Goal: Information Seeking & Learning: Learn about a topic

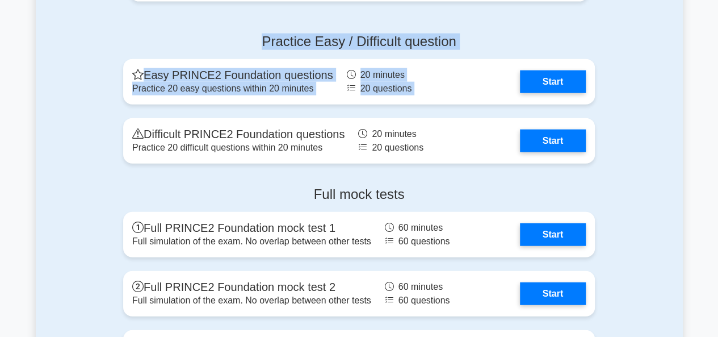
click at [671, 73] on div "Practice Easy / Difficult question Easy PRINCE2 Foundation questions Practice 2…" at bounding box center [359, 100] width 647 height 153
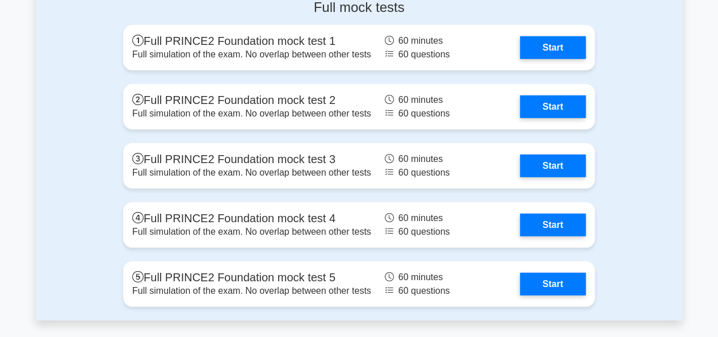
scroll to position [1522, 0]
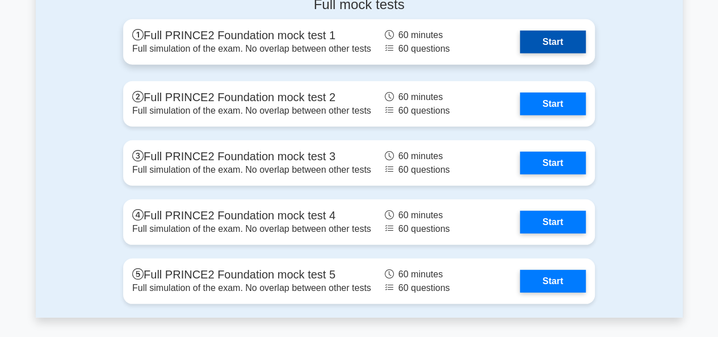
click at [562, 38] on link "Start" at bounding box center [553, 42] width 66 height 23
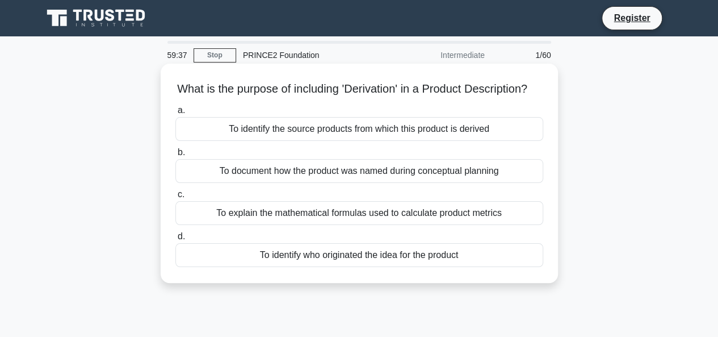
click at [398, 141] on div "To identify the source products from which this product is derived" at bounding box center [359, 129] width 368 height 24
click at [175, 114] on input "a. To identify the source products from which this product is derived" at bounding box center [175, 110] width 0 height 7
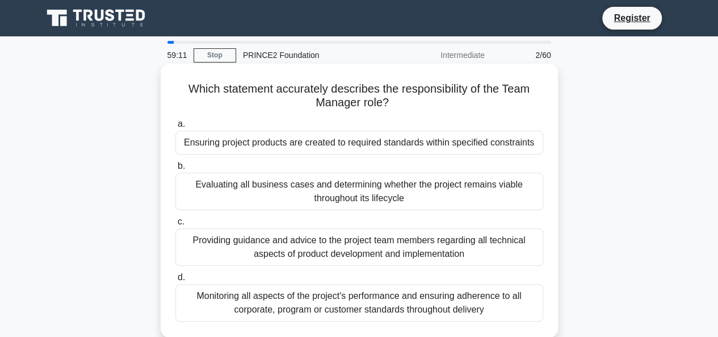
click at [389, 244] on div "Providing guidance and advice to the project team members regarding all technic…" at bounding box center [359, 246] width 368 height 37
click at [175, 225] on input "c. Providing guidance and advice to the project team members regarding all tech…" at bounding box center [175, 221] width 0 height 7
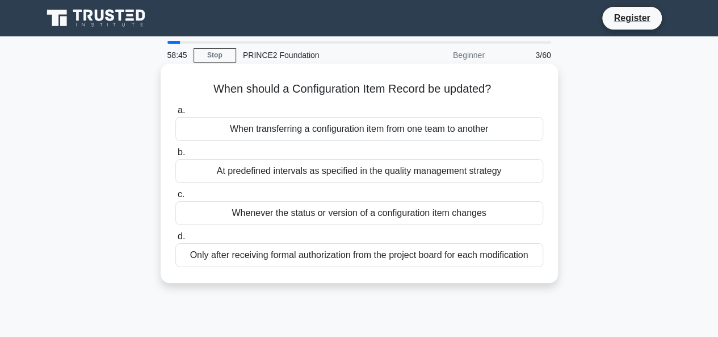
click at [371, 259] on div "Only after receiving formal authorization from the project board for each modif…" at bounding box center [359, 255] width 368 height 24
click at [175, 240] on input "d. Only after receiving formal authorization from the project board for each mo…" at bounding box center [175, 236] width 0 height 7
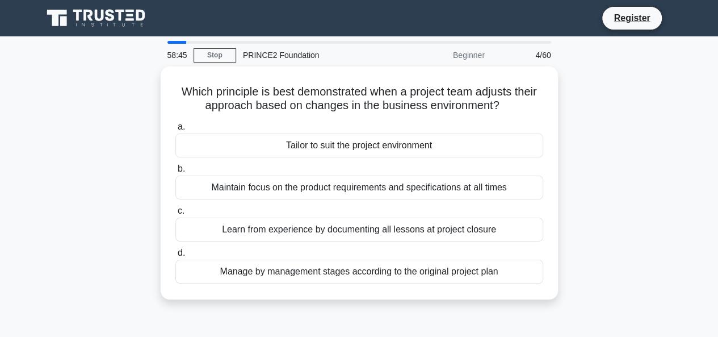
click at [371, 259] on div "Manage by management stages according to the original project plan" at bounding box center [359, 271] width 368 height 24
click at [175, 257] on input "d. Manage by management stages according to the original project plan" at bounding box center [175, 252] width 0 height 7
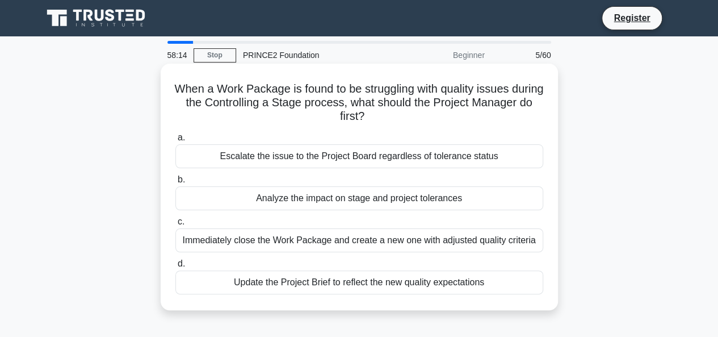
click at [415, 198] on div "Analyze the impact on stage and project tolerances" at bounding box center [359, 198] width 368 height 24
click at [175, 183] on input "b. Analyze the impact on stage and project tolerances" at bounding box center [175, 179] width 0 height 7
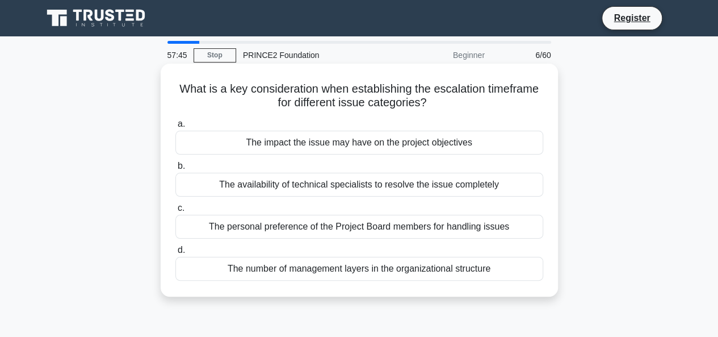
click at [348, 148] on div "The impact the issue may have on the project objectives" at bounding box center [359, 143] width 368 height 24
click at [175, 128] on input "a. The impact the issue may have on the project objectives" at bounding box center [175, 123] width 0 height 7
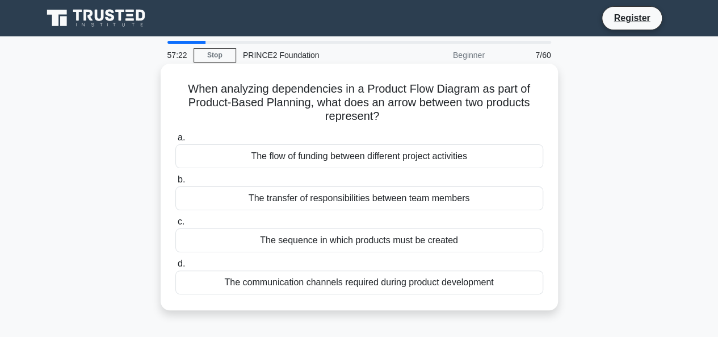
click at [393, 239] on div "The sequence in which products must be created" at bounding box center [359, 240] width 368 height 24
click at [175, 225] on input "c. The sequence in which products must be created" at bounding box center [175, 221] width 0 height 7
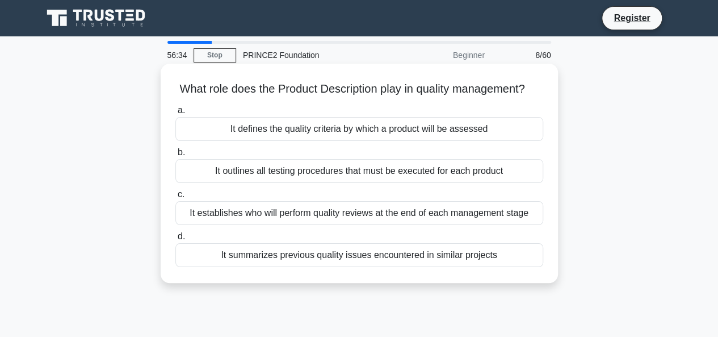
click at [315, 141] on div "It defines the quality criteria by which a product will be assessed" at bounding box center [359, 129] width 368 height 24
click at [175, 114] on input "a. It defines the quality criteria by which a product will be assessed" at bounding box center [175, 110] width 0 height 7
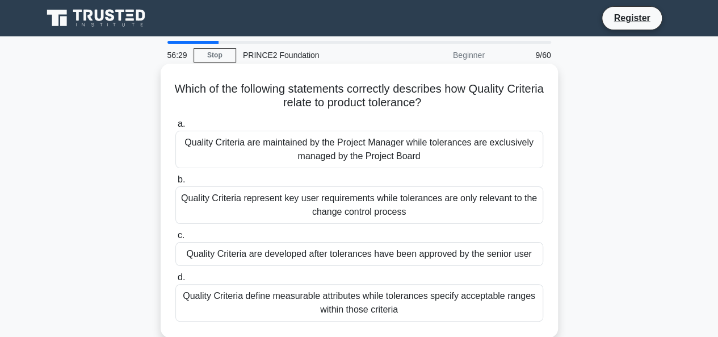
scroll to position [23, 0]
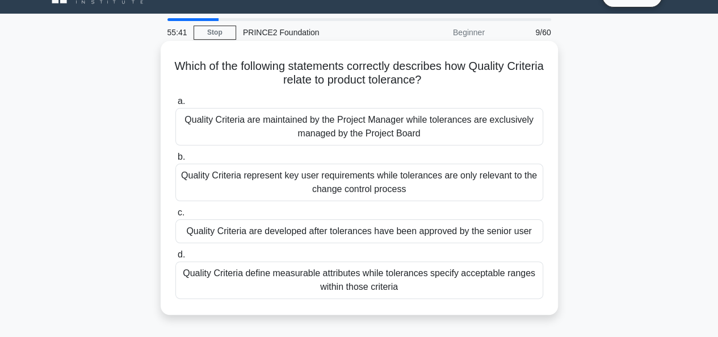
click at [362, 136] on div "Quality Criteria are maintained by the Project Manager while tolerances are exc…" at bounding box center [359, 126] width 368 height 37
click at [175, 105] on input "a. Quality Criteria are maintained by the Project Manager while tolerances are …" at bounding box center [175, 101] width 0 height 7
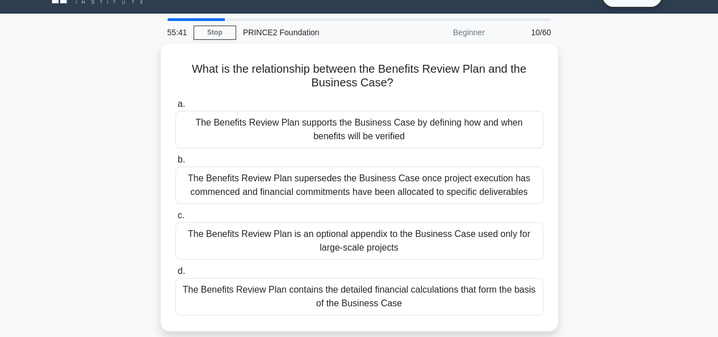
scroll to position [0, 0]
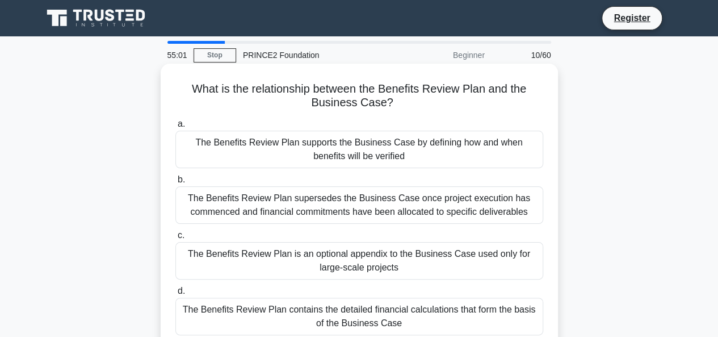
click at [370, 150] on div "The Benefits Review Plan supports the Business Case by defining how and when be…" at bounding box center [359, 149] width 368 height 37
click at [175, 128] on input "a. The Benefits Review Plan supports the Business Case by defining how and when…" at bounding box center [175, 123] width 0 height 7
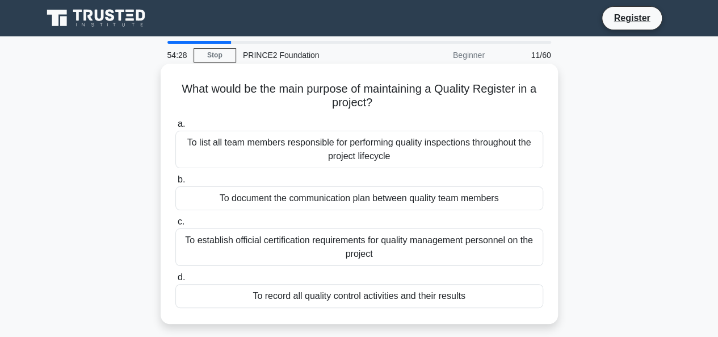
click at [321, 302] on div "To record all quality control activities and their results" at bounding box center [359, 296] width 368 height 24
click at [175, 281] on input "d. To record all quality control activities and their results" at bounding box center [175, 277] width 0 height 7
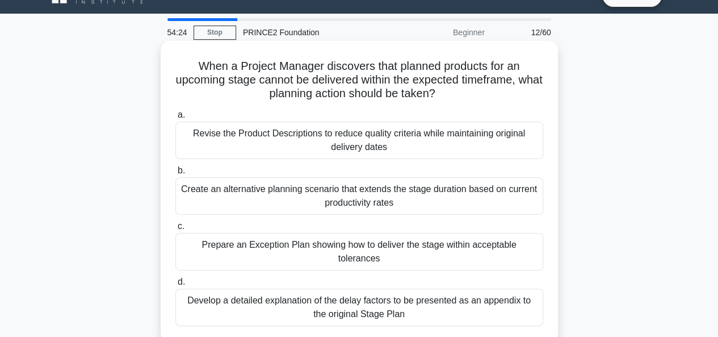
scroll to position [45, 0]
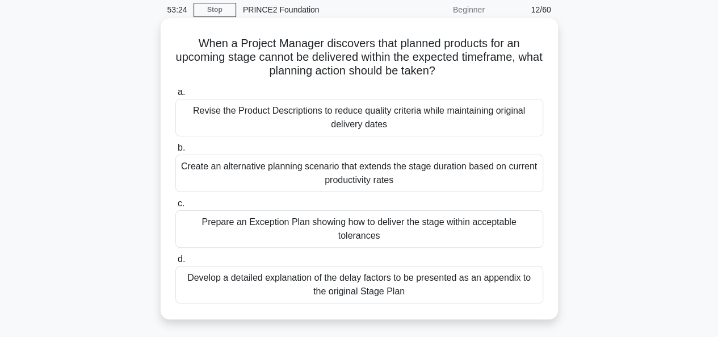
click at [401, 228] on div "Prepare an Exception Plan showing how to deliver the stage within acceptable to…" at bounding box center [359, 228] width 368 height 37
click at [175, 207] on input "c. Prepare an Exception Plan showing how to deliver the stage within acceptable…" at bounding box center [175, 203] width 0 height 7
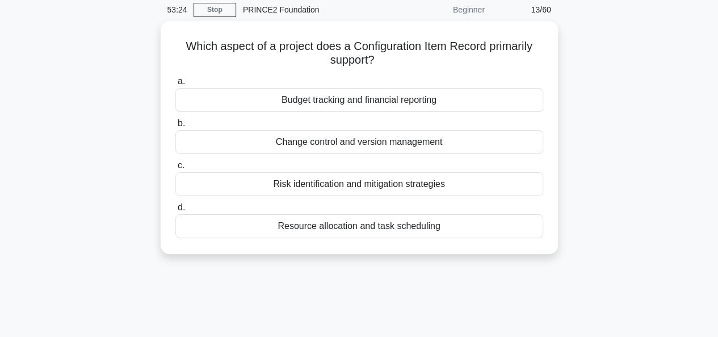
scroll to position [0, 0]
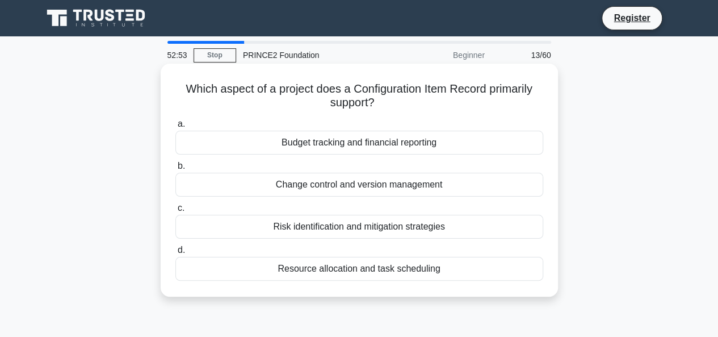
click at [371, 187] on div "Change control and version management" at bounding box center [359, 185] width 368 height 24
click at [175, 170] on input "b. Change control and version management" at bounding box center [175, 165] width 0 height 7
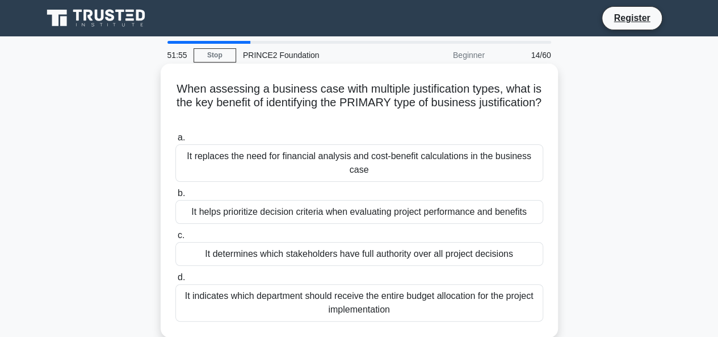
click at [425, 215] on div "It helps prioritize decision criteria when evaluating project performance and b…" at bounding box center [359, 212] width 368 height 24
click at [175, 197] on input "b. It helps prioritize decision criteria when evaluating project performance an…" at bounding box center [175, 193] width 0 height 7
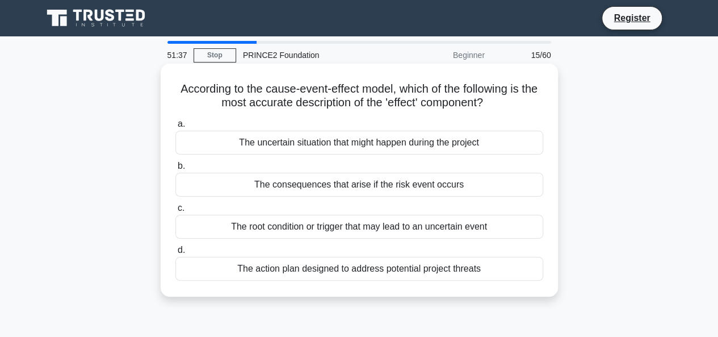
click at [398, 189] on div "The consequences that arise if the risk event occurs" at bounding box center [359, 185] width 368 height 24
click at [175, 170] on input "b. The consequences that arise if the risk event occurs" at bounding box center [175, 165] width 0 height 7
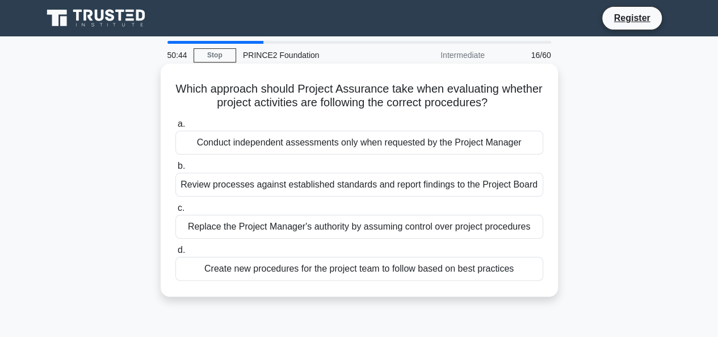
click at [360, 193] on div "Review processes against established standards and report findings to the Proje…" at bounding box center [359, 185] width 368 height 24
click at [175, 170] on input "b. Review processes against established standards and report findings to the Pr…" at bounding box center [175, 165] width 0 height 7
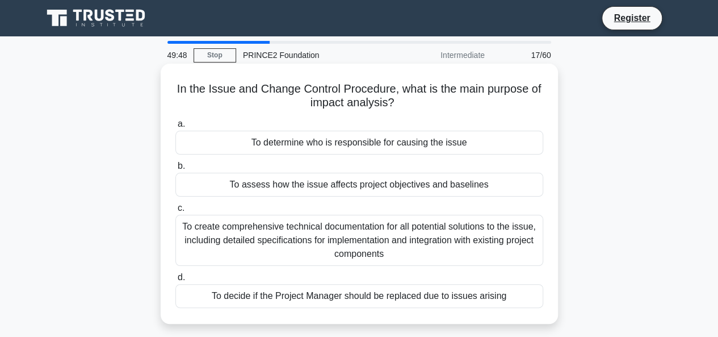
click at [359, 187] on div "To assess how the issue affects project objectives and baselines" at bounding box center [359, 185] width 368 height 24
click at [175, 170] on input "b. To assess how the issue affects project objectives and baselines" at bounding box center [175, 165] width 0 height 7
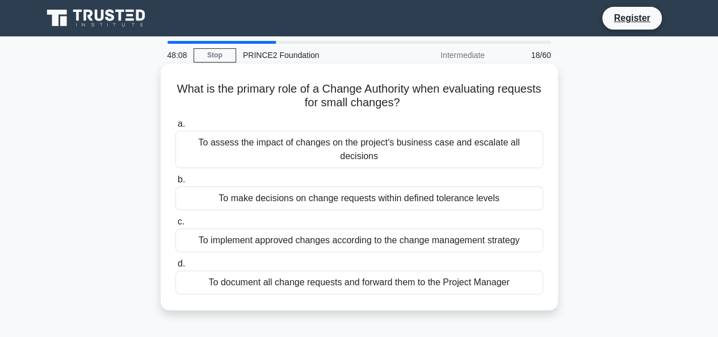
click at [402, 228] on div "To implement approved changes according to the change management strategy" at bounding box center [359, 240] width 368 height 24
click at [175, 225] on input "c. To implement approved changes according to the change management strategy" at bounding box center [175, 221] width 0 height 7
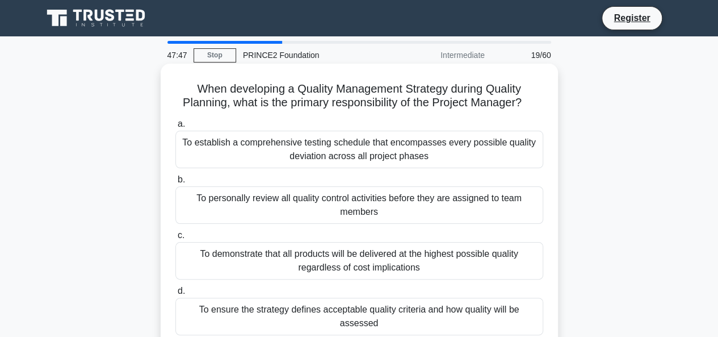
click at [318, 153] on div "To establish a comprehensive testing schedule that encompasses every possible q…" at bounding box center [359, 149] width 368 height 37
click at [175, 128] on input "a. To establish a comprehensive testing schedule that encompasses every possibl…" at bounding box center [175, 123] width 0 height 7
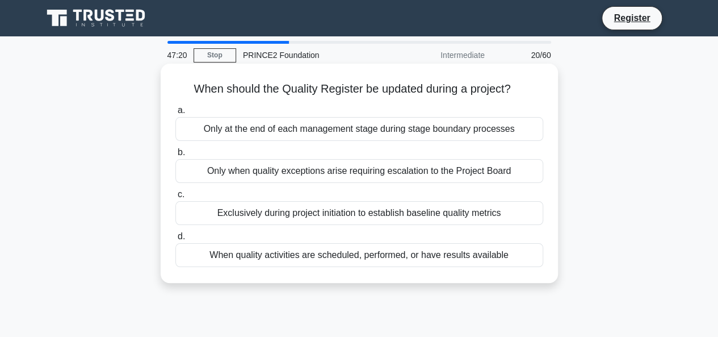
click at [410, 132] on div "Only at the end of each management stage during stage boundary processes" at bounding box center [359, 129] width 368 height 24
click at [175, 114] on input "a. Only at the end of each management stage during stage boundary processes" at bounding box center [175, 110] width 0 height 7
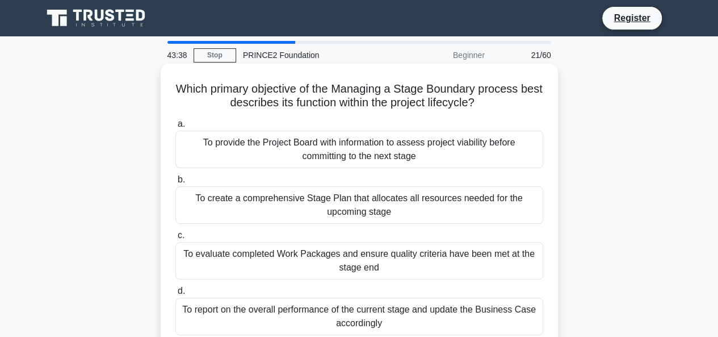
click at [459, 147] on div "To provide the Project Board with information to assess project viability befor…" at bounding box center [359, 149] width 368 height 37
click at [175, 128] on input "a. To provide the Project Board with information to assess project viability be…" at bounding box center [175, 123] width 0 height 7
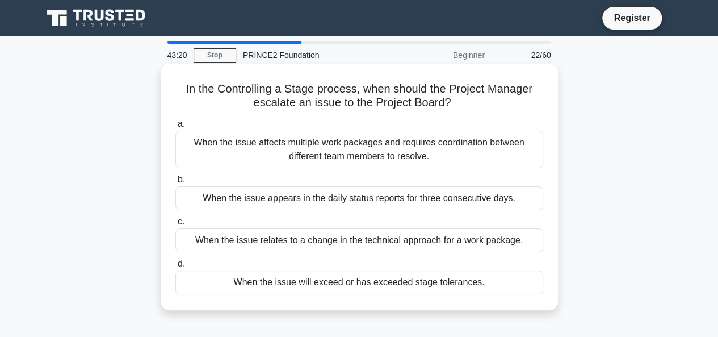
click at [376, 288] on div "When the issue will exceed or has exceeded stage tolerances." at bounding box center [359, 282] width 368 height 24
click at [175, 267] on input "d. When the issue will exceed or has exceeded stage tolerances." at bounding box center [175, 263] width 0 height 7
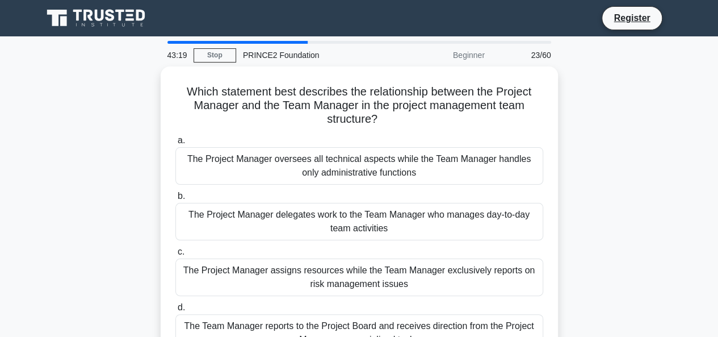
click at [376, 288] on div "The Project Manager assigns resources while the Team Manager exclusively report…" at bounding box center [359, 276] width 368 height 37
click at [175, 255] on input "c. The Project Manager assigns resources while the Team Manager exclusively rep…" at bounding box center [175, 251] width 0 height 7
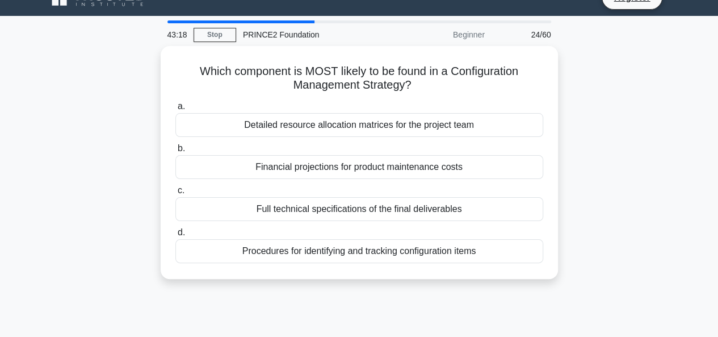
scroll to position [23, 0]
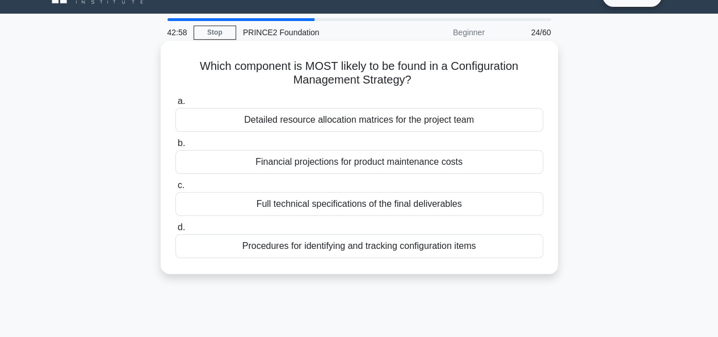
click at [374, 251] on div "Procedures for identifying and tracking configuration items" at bounding box center [359, 246] width 368 height 24
click at [175, 231] on input "d. Procedures for identifying and tracking configuration items" at bounding box center [175, 227] width 0 height 7
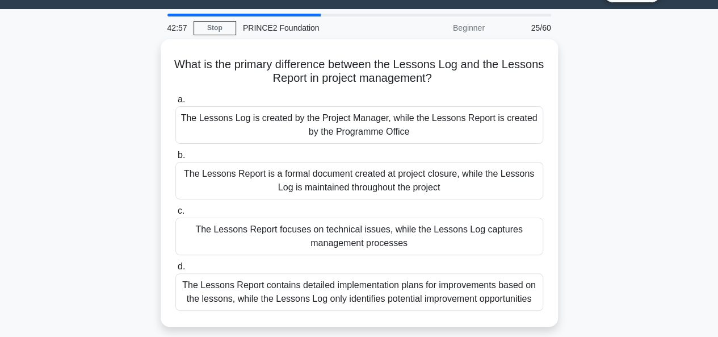
scroll to position [45, 0]
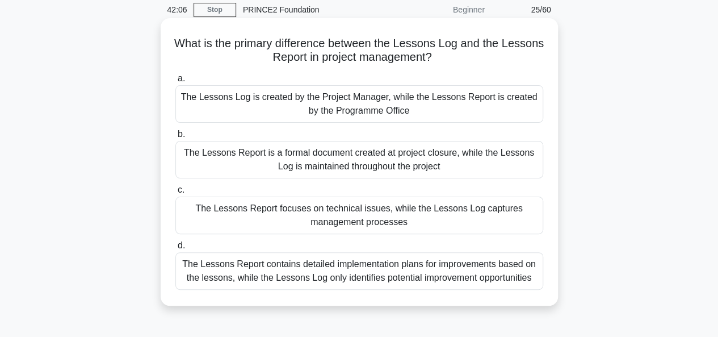
click at [390, 165] on div "The Lessons Report is a formal document created at project closure, while the L…" at bounding box center [359, 159] width 368 height 37
click at [175, 138] on input "b. The Lessons Report is a formal document created at project closure, while th…" at bounding box center [175, 134] width 0 height 7
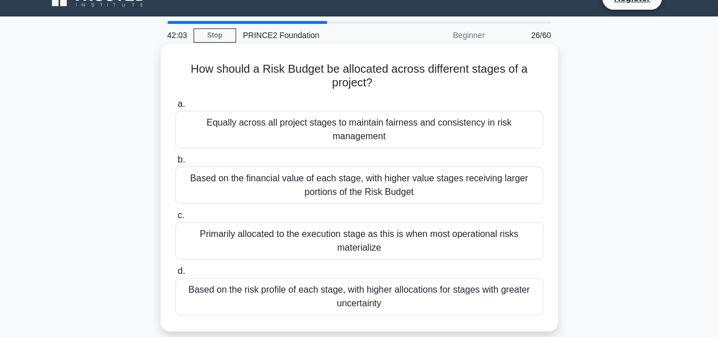
scroll to position [23, 0]
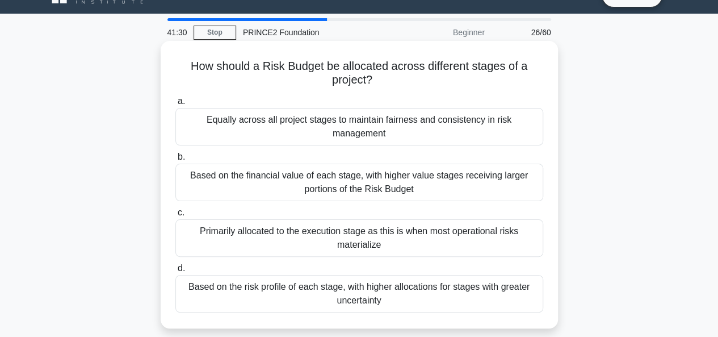
click at [321, 275] on div "Based on the risk profile of each stage, with higher allocations for stages wit…" at bounding box center [359, 293] width 368 height 37
click at [175, 271] on input "d. Based on the risk profile of each stage, with higher allocations for stages …" at bounding box center [175, 267] width 0 height 7
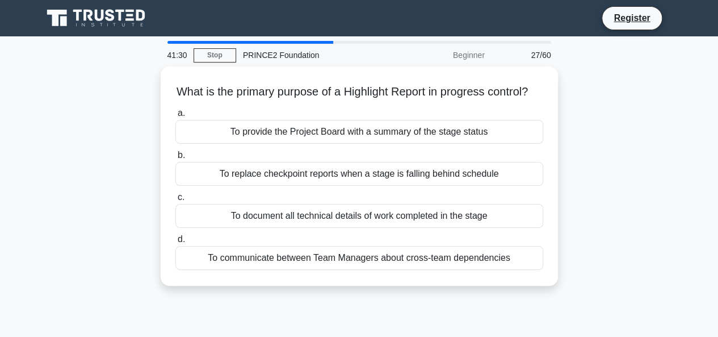
scroll to position [0, 0]
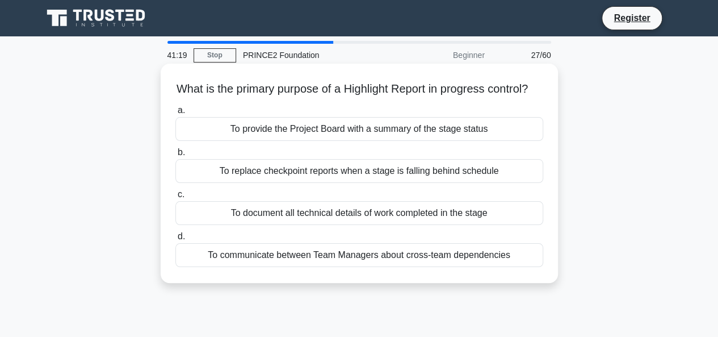
click at [379, 141] on div "To provide the Project Board with a summary of the stage status" at bounding box center [359, 129] width 368 height 24
click at [175, 114] on input "a. To provide the Project Board with a summary of the stage status" at bounding box center [175, 110] width 0 height 7
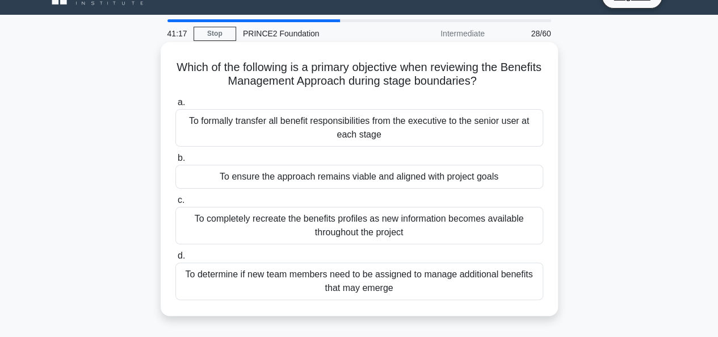
scroll to position [23, 0]
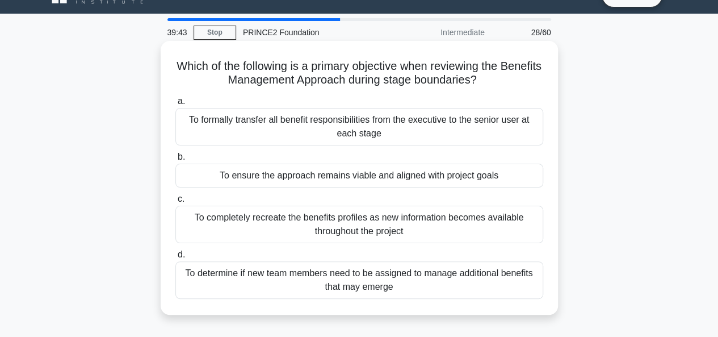
click at [330, 180] on div "To ensure the approach remains viable and aligned with project goals" at bounding box center [359, 175] width 368 height 24
click at [175, 161] on input "b. To ensure the approach remains viable and aligned with project goals" at bounding box center [175, 156] width 0 height 7
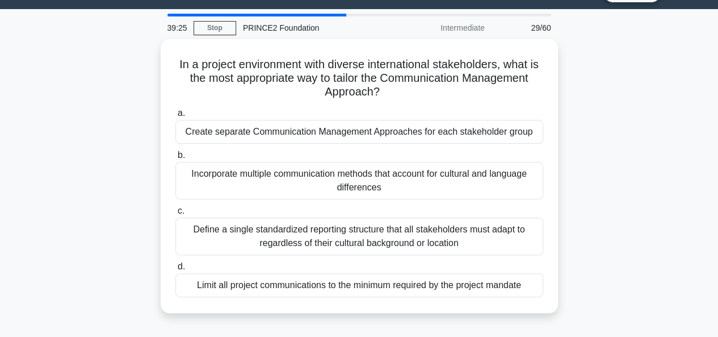
scroll to position [30, 0]
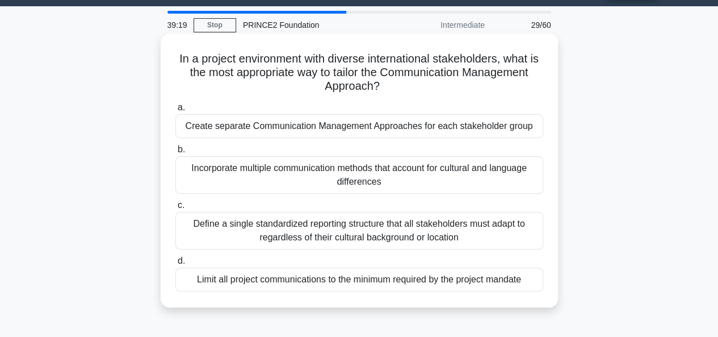
click at [381, 232] on div "Define a single standardized reporting structure that all stakeholders must ada…" at bounding box center [359, 230] width 368 height 37
click at [175, 209] on input "c. Define a single standardized reporting structure that all stakeholders must …" at bounding box center [175, 204] width 0 height 7
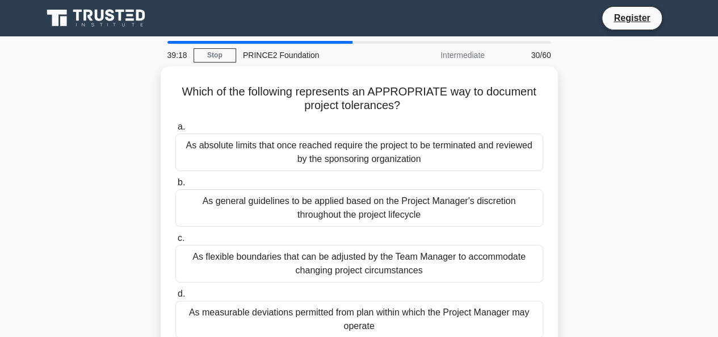
scroll to position [0, 0]
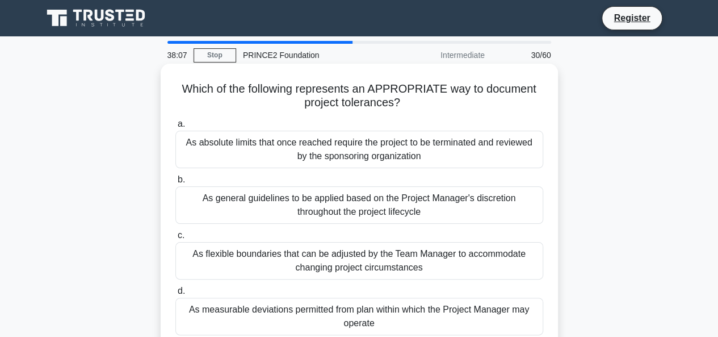
click at [330, 148] on div "As absolute limits that once reached require the project to be terminated and r…" at bounding box center [359, 149] width 368 height 37
click at [175, 128] on input "a. As absolute limits that once reached require the project to be terminated an…" at bounding box center [175, 123] width 0 height 7
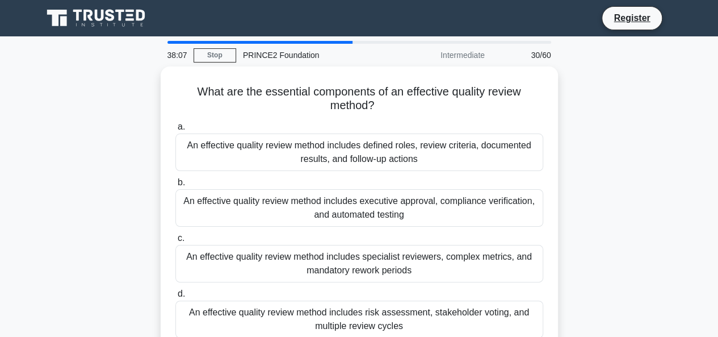
click at [330, 148] on div "An effective quality review method includes defined roles, review criteria, doc…" at bounding box center [359, 151] width 368 height 37
click at [175, 131] on input "a. An effective quality review method includes defined roles, review criteria, …" at bounding box center [175, 126] width 0 height 7
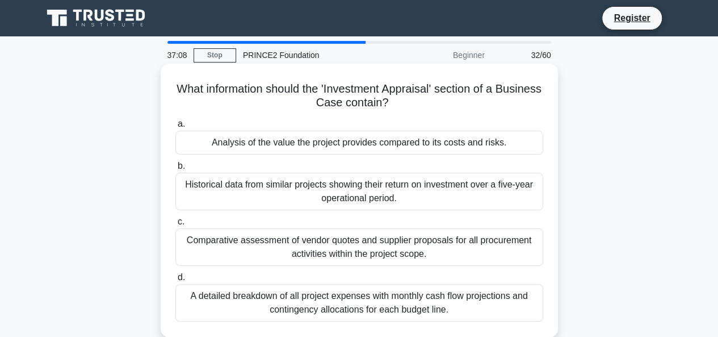
click at [345, 190] on div "Historical data from similar projects showing their return on investment over a…" at bounding box center [359, 191] width 368 height 37
click at [175, 170] on input "b. Historical data from similar projects showing their return on investment ove…" at bounding box center [175, 165] width 0 height 7
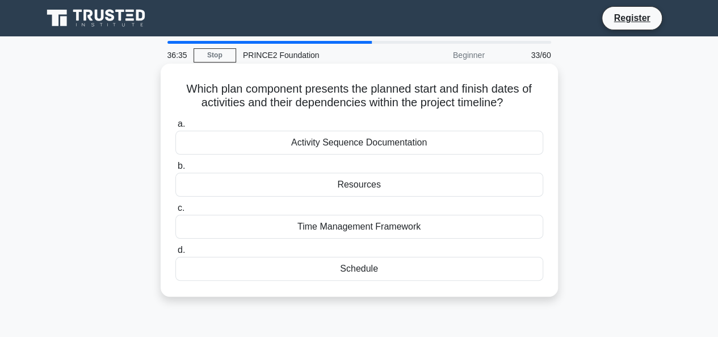
click at [352, 272] on div "Schedule" at bounding box center [359, 269] width 368 height 24
click at [175, 254] on input "d. Schedule" at bounding box center [175, 249] width 0 height 7
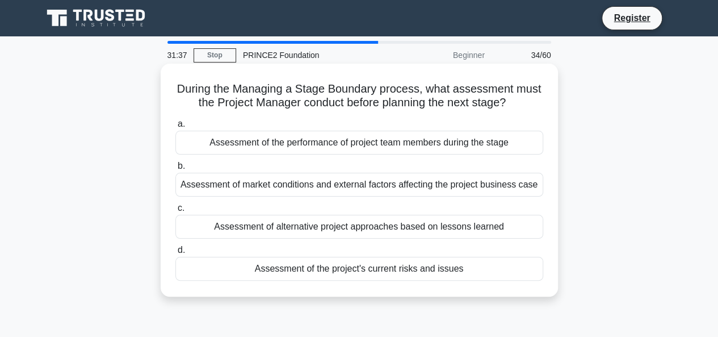
click at [395, 144] on div "Assessment of the performance of project team members during the stage" at bounding box center [359, 143] width 368 height 24
click at [175, 128] on input "a. Assessment of the performance of project team members during the stage" at bounding box center [175, 123] width 0 height 7
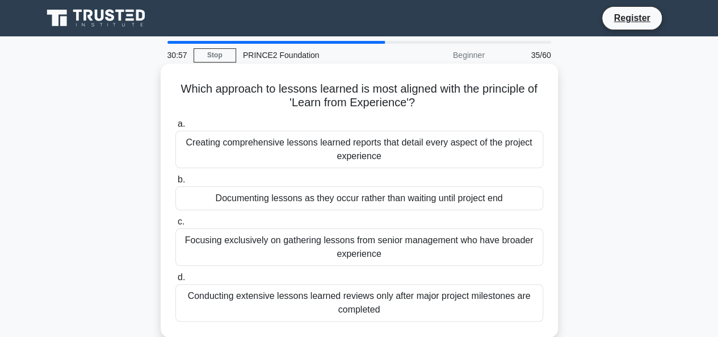
click at [328, 202] on div "Documenting lessons as they occur rather than waiting until project end" at bounding box center [359, 198] width 368 height 24
click at [175, 183] on input "b. Documenting lessons as they occur rather than waiting until project end" at bounding box center [175, 179] width 0 height 7
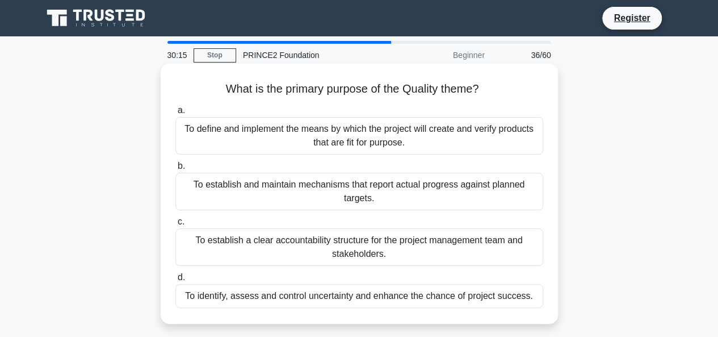
click at [322, 132] on div "To define and implement the means by which the project will create and verify p…" at bounding box center [359, 135] width 368 height 37
click at [175, 114] on input "a. To define and implement the means by which the project will create and verif…" at bounding box center [175, 110] width 0 height 7
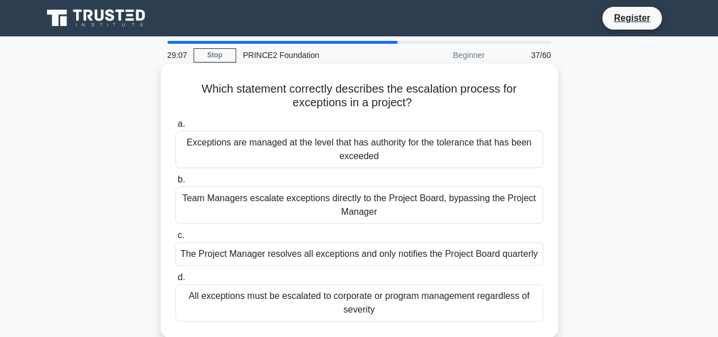
click at [381, 146] on div "Exceptions are managed at the level that has authority for the tolerance that h…" at bounding box center [359, 149] width 368 height 37
click at [175, 128] on input "a. Exceptions are managed at the level that has authority for the tolerance tha…" at bounding box center [175, 123] width 0 height 7
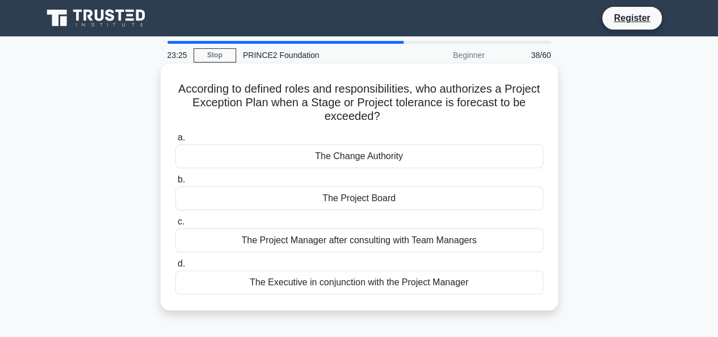
click at [359, 202] on div "The Project Board" at bounding box center [359, 198] width 368 height 24
click at [175, 183] on input "b. The Project Board" at bounding box center [175, 179] width 0 height 7
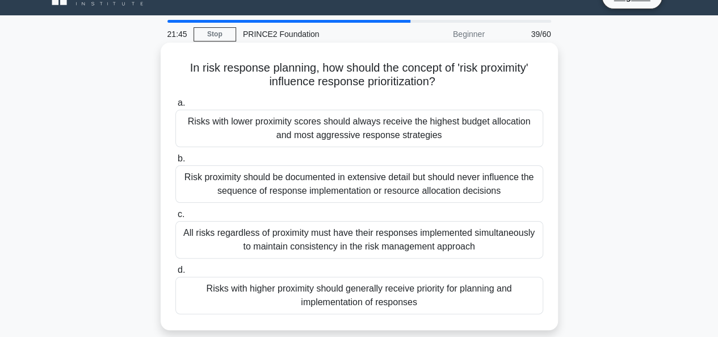
scroll to position [23, 0]
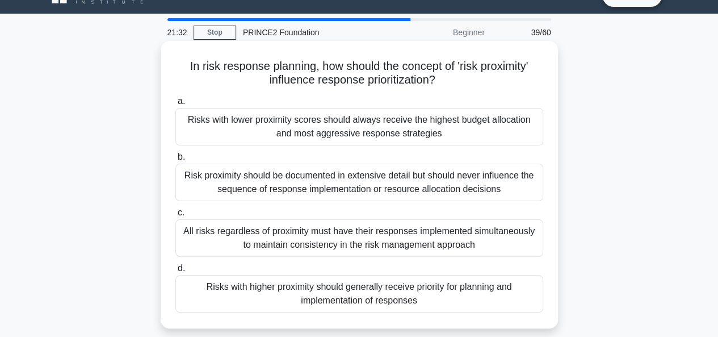
click at [336, 241] on div "All risks regardless of proximity must have their responses implemented simulta…" at bounding box center [359, 237] width 368 height 37
click at [175, 216] on input "c. All risks regardless of proximity must have their responses implemented simu…" at bounding box center [175, 212] width 0 height 7
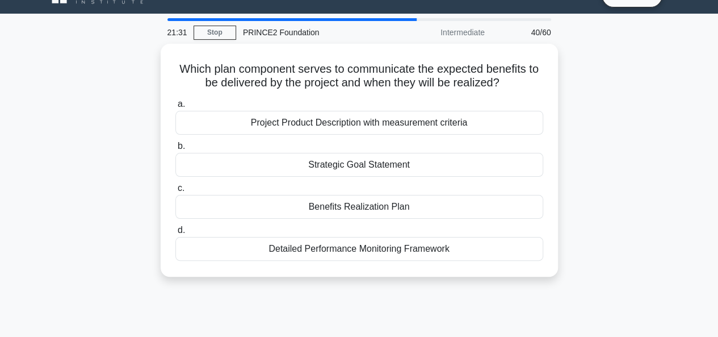
scroll to position [0, 0]
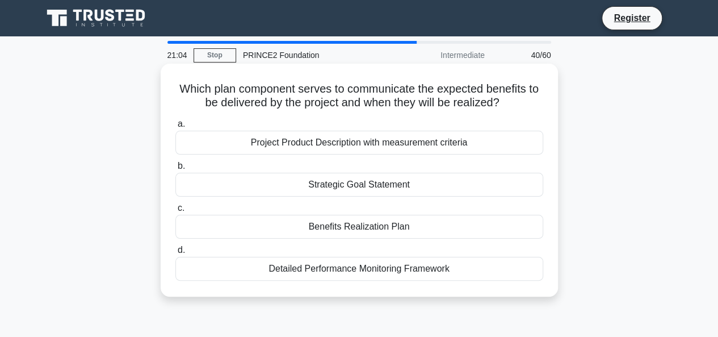
click at [369, 228] on div "Benefits Realization Plan" at bounding box center [359, 227] width 368 height 24
click at [175, 212] on input "c. Benefits Realization Plan" at bounding box center [175, 207] width 0 height 7
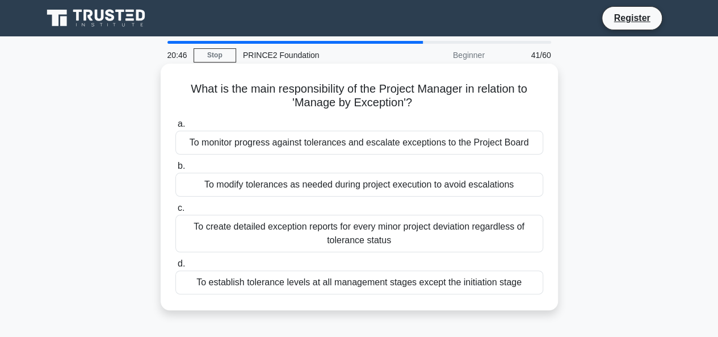
click at [434, 149] on div "To monitor progress against tolerances and escalate exceptions to the Project B…" at bounding box center [359, 143] width 368 height 24
click at [175, 128] on input "a. To monitor progress against tolerances and escalate exceptions to the Projec…" at bounding box center [175, 123] width 0 height 7
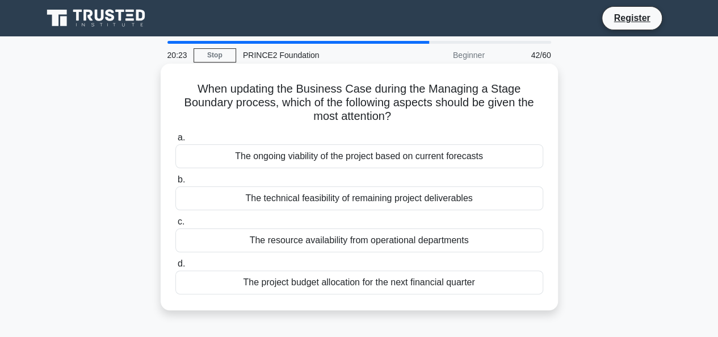
click at [405, 157] on div "The ongoing viability of the project based on current forecasts" at bounding box center [359, 156] width 368 height 24
click at [175, 141] on input "a. The ongoing viability of the project based on current forecasts" at bounding box center [175, 137] width 0 height 7
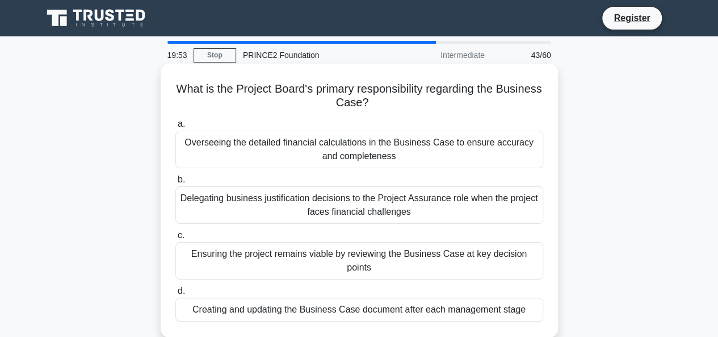
click at [329, 255] on div "Ensuring the project remains viable by reviewing the Business Case at key decis…" at bounding box center [359, 260] width 368 height 37
click at [175, 239] on input "c. Ensuring the project remains viable by reviewing the Business Case at key de…" at bounding box center [175, 235] width 0 height 7
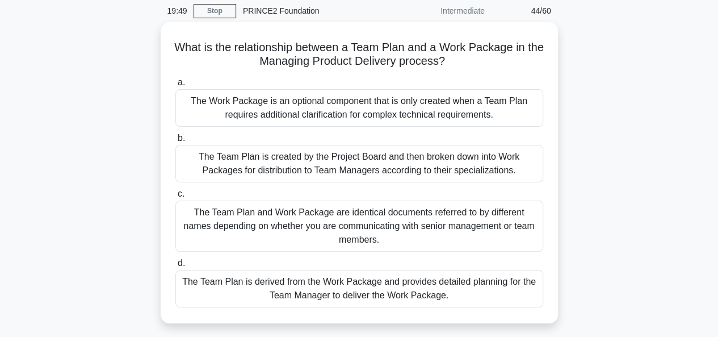
scroll to position [45, 0]
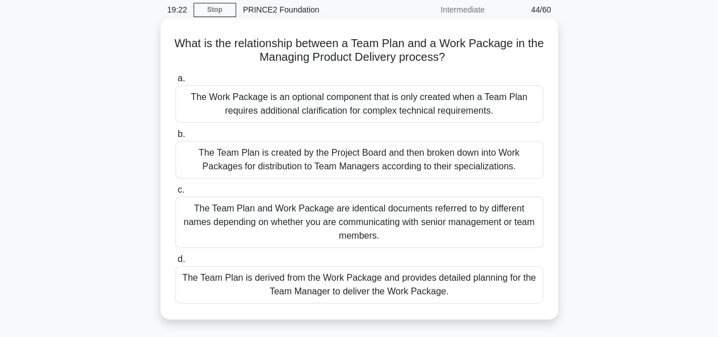
click at [373, 292] on div "The Team Plan is derived from the Work Package and provides detailed planning f…" at bounding box center [359, 284] width 368 height 37
click at [175, 263] on input "d. The Team Plan is derived from the Work Package and provides detailed plannin…" at bounding box center [175, 258] width 0 height 7
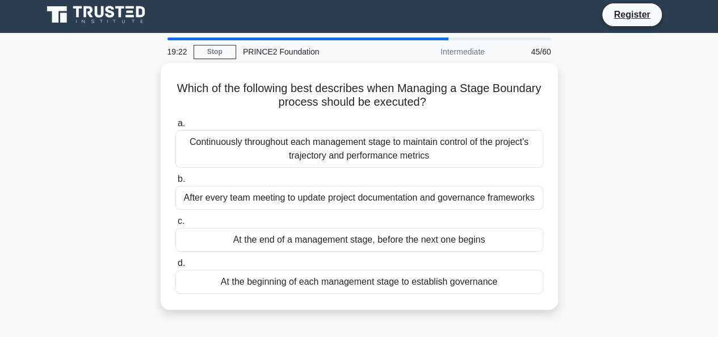
scroll to position [0, 0]
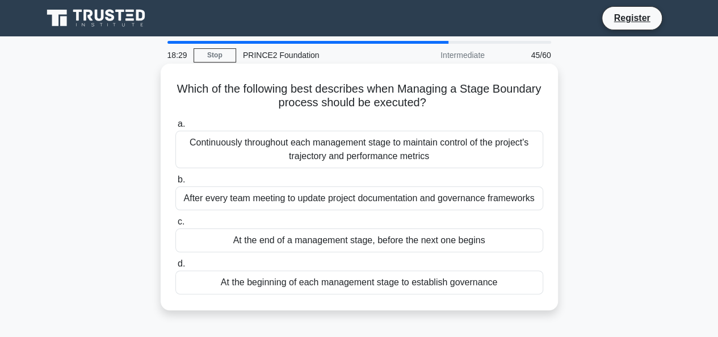
click at [327, 246] on div "At the end of a management stage, before the next one begins" at bounding box center [359, 240] width 368 height 24
click at [175, 225] on input "c. At the end of a management stage, before the next one begins" at bounding box center [175, 221] width 0 height 7
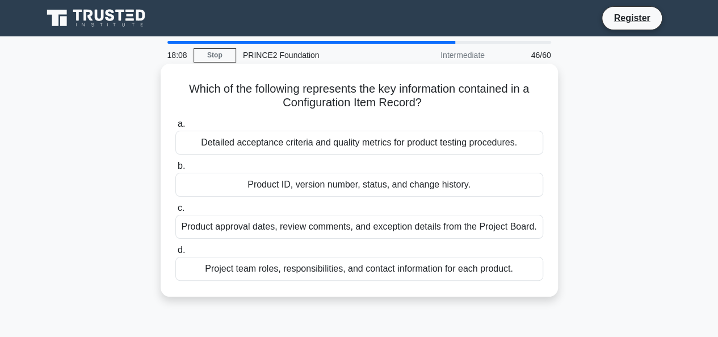
click at [355, 188] on div "Product ID, version number, status, and change history." at bounding box center [359, 185] width 368 height 24
click at [175, 170] on input "b. Product ID, version number, status, and change history." at bounding box center [175, 165] width 0 height 7
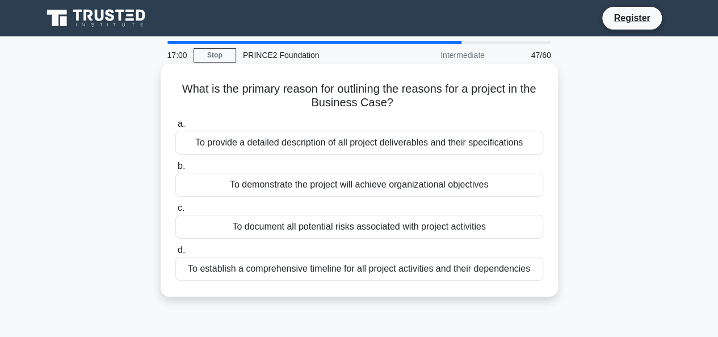
click at [351, 188] on div "To demonstrate the project will achieve organizational objectives" at bounding box center [359, 185] width 368 height 24
click at [175, 170] on input "b. To demonstrate the project will achieve organizational objectives" at bounding box center [175, 165] width 0 height 7
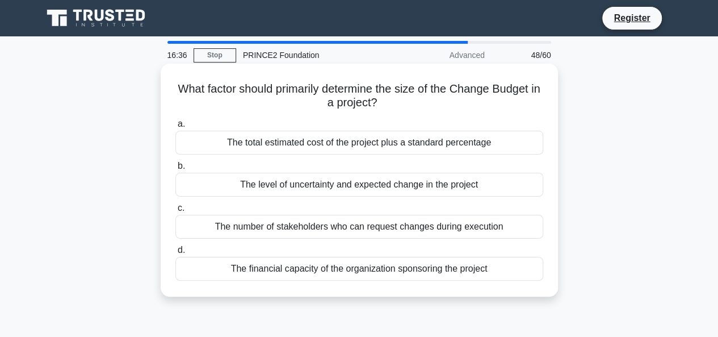
click at [383, 148] on div "The total estimated cost of the project plus a standard percentage" at bounding box center [359, 143] width 368 height 24
click at [175, 128] on input "a. The total estimated cost of the project plus a standard percentage" at bounding box center [175, 123] width 0 height 7
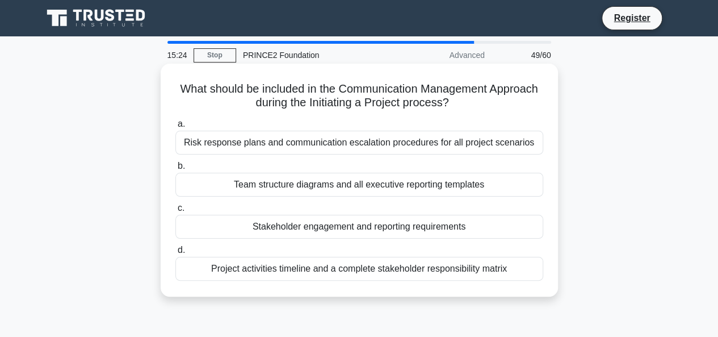
click at [401, 230] on div "Stakeholder engagement and reporting requirements" at bounding box center [359, 227] width 368 height 24
click at [175, 212] on input "c. Stakeholder engagement and reporting requirements" at bounding box center [175, 207] width 0 height 7
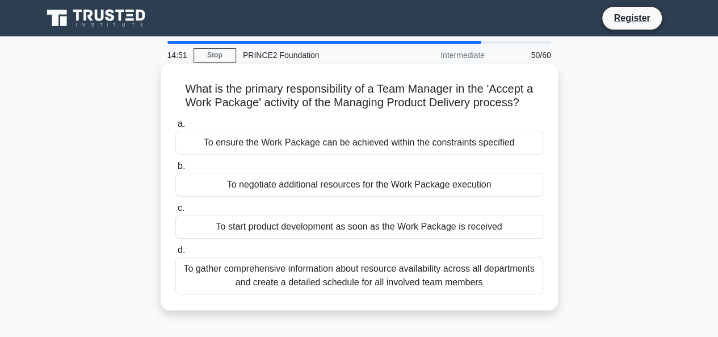
click at [339, 146] on div "To ensure the Work Package can be achieved within the constraints specified" at bounding box center [359, 143] width 368 height 24
click at [175, 128] on input "a. To ensure the Work Package can be achieved within the constraints specified" at bounding box center [175, 123] width 0 height 7
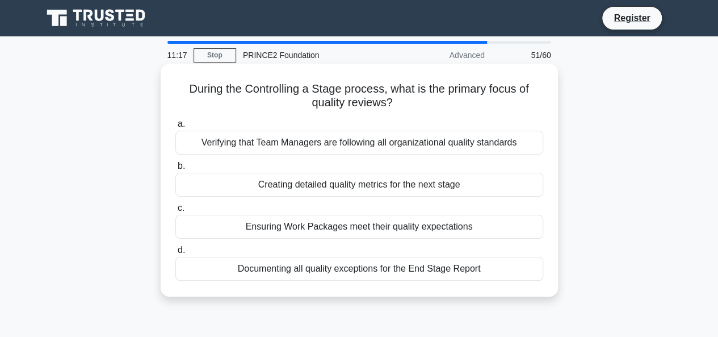
click at [365, 229] on div "Ensuring Work Packages meet their quality expectations" at bounding box center [359, 227] width 368 height 24
click at [175, 212] on input "c. Ensuring Work Packages meet their quality expectations" at bounding box center [175, 207] width 0 height 7
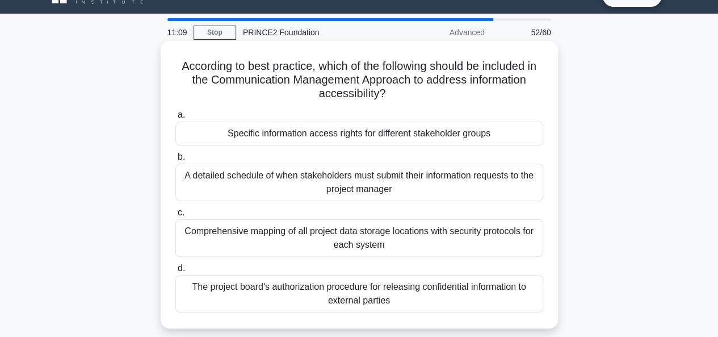
scroll to position [45, 0]
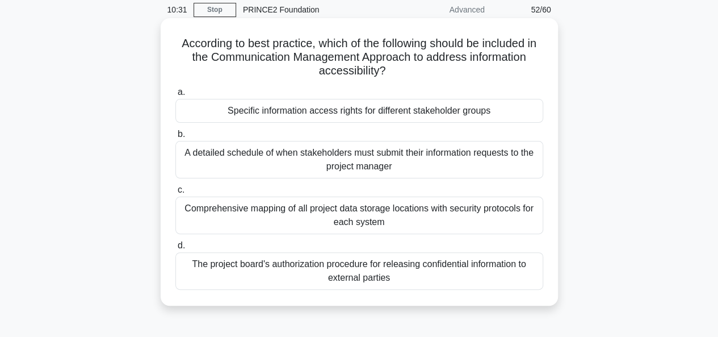
click at [318, 112] on div "Specific information access rights for different stakeholder groups" at bounding box center [359, 111] width 368 height 24
click at [175, 96] on input "a. Specific information access rights for different stakeholder groups" at bounding box center [175, 92] width 0 height 7
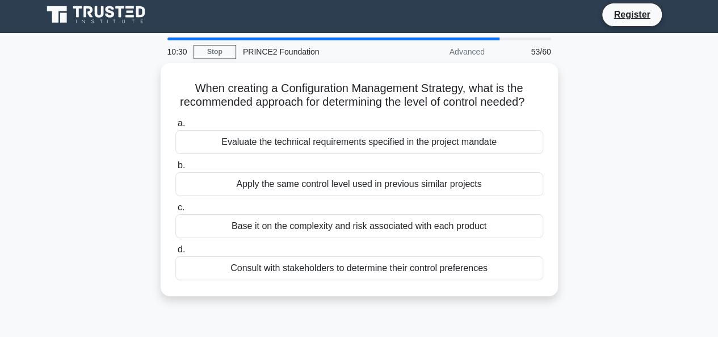
scroll to position [0, 0]
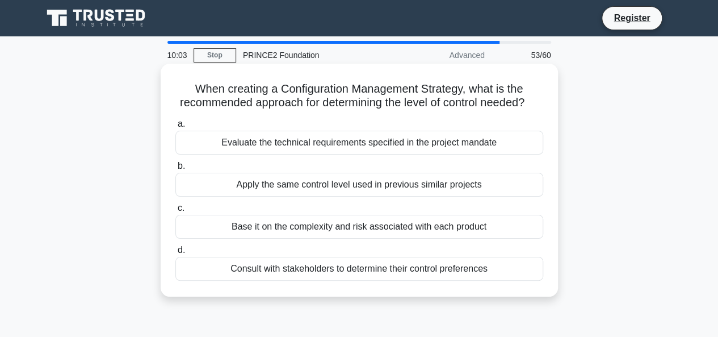
click at [352, 238] on div "Base it on the complexity and risk associated with each product" at bounding box center [359, 227] width 368 height 24
click at [175, 212] on input "c. Base it on the complexity and risk associated with each product" at bounding box center [175, 207] width 0 height 7
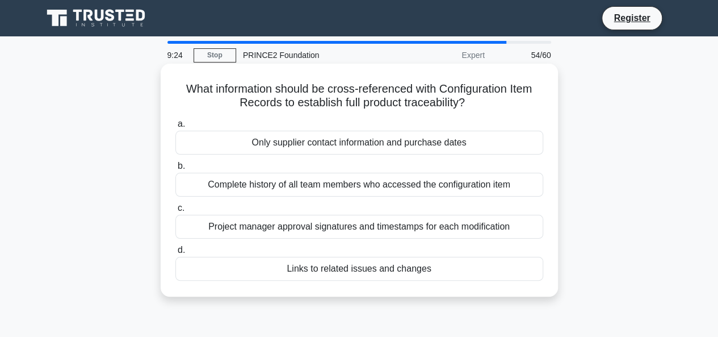
click at [339, 186] on div "Complete history of all team members who accessed the configuration item" at bounding box center [359, 185] width 368 height 24
click at [175, 170] on input "b. Complete history of all team members who accessed the configuration item" at bounding box center [175, 165] width 0 height 7
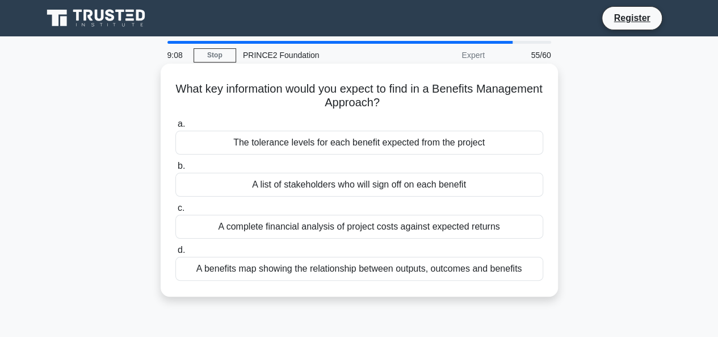
click at [322, 268] on div "A benefits map showing the relationship between outputs, outcomes and benefits" at bounding box center [359, 269] width 368 height 24
click at [175, 254] on input "d. A benefits map showing the relationship between outputs, outcomes and benefi…" at bounding box center [175, 249] width 0 height 7
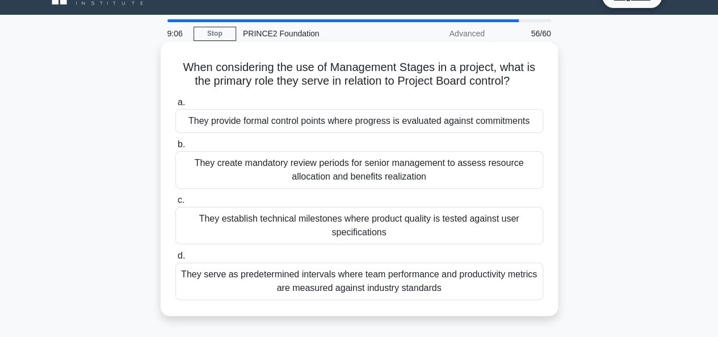
scroll to position [23, 0]
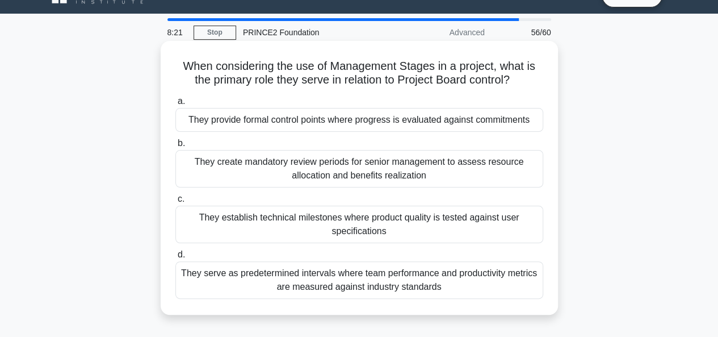
click at [299, 125] on div "They provide formal control points where progress is evaluated against commitme…" at bounding box center [359, 120] width 368 height 24
click at [175, 105] on input "a. They provide formal control points where progress is evaluated against commi…" at bounding box center [175, 101] width 0 height 7
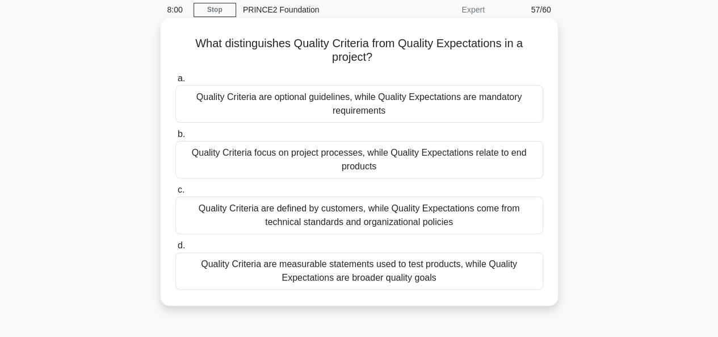
scroll to position [68, 0]
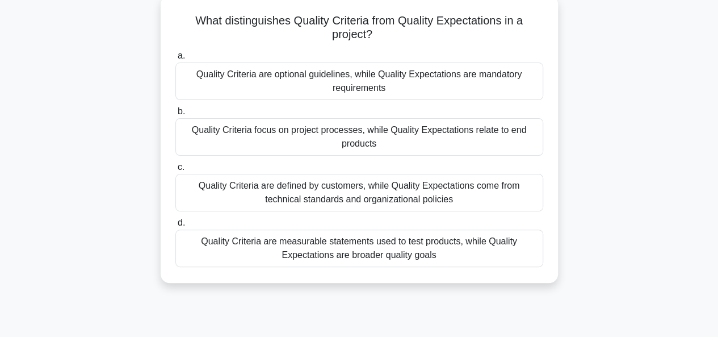
click at [365, 194] on div "Quality Criteria are defined by customers, while Quality Expectations come from…" at bounding box center [359, 192] width 368 height 37
click at [175, 171] on input "c. Quality Criteria are defined by customers, while Quality Expectations come f…" at bounding box center [175, 166] width 0 height 7
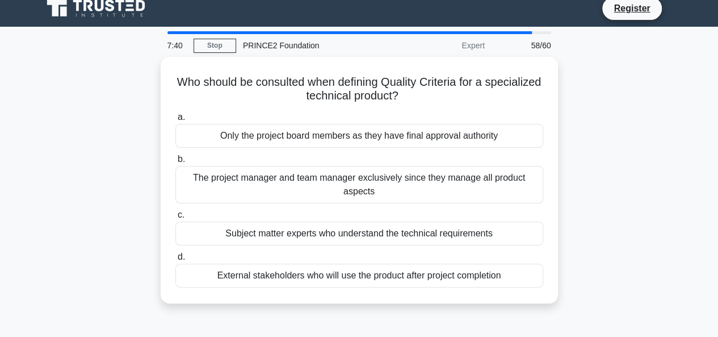
scroll to position [0, 0]
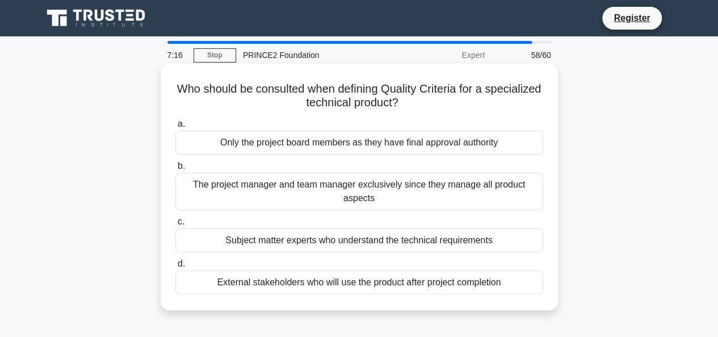
click at [352, 150] on div "Only the project board members as they have final approval authority" at bounding box center [359, 143] width 368 height 24
click at [175, 128] on input "a. Only the project board members as they have final approval authority" at bounding box center [175, 123] width 0 height 7
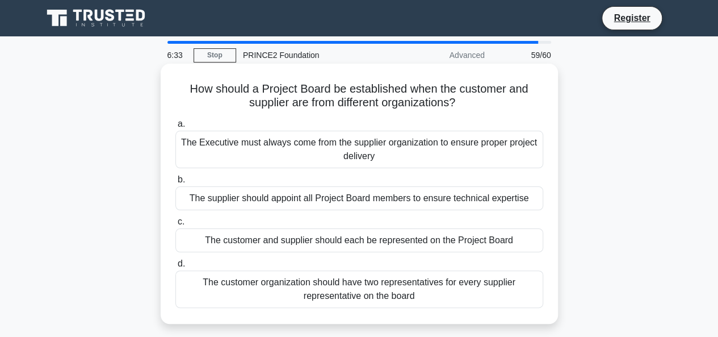
click at [407, 244] on div "The customer and supplier should each be represented on the Project Board" at bounding box center [359, 240] width 368 height 24
click at [175, 225] on input "c. The customer and supplier should each be represented on the Project Board" at bounding box center [175, 221] width 0 height 7
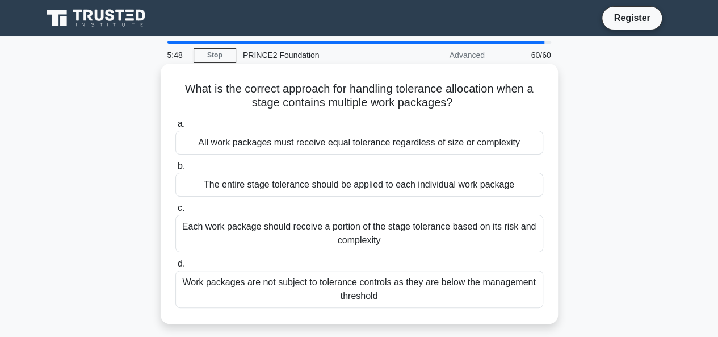
click at [365, 232] on div "Each work package should receive a portion of the stage tolerance based on its …" at bounding box center [359, 233] width 368 height 37
click at [175, 212] on input "c. Each work package should receive a portion of the stage tolerance based on i…" at bounding box center [175, 207] width 0 height 7
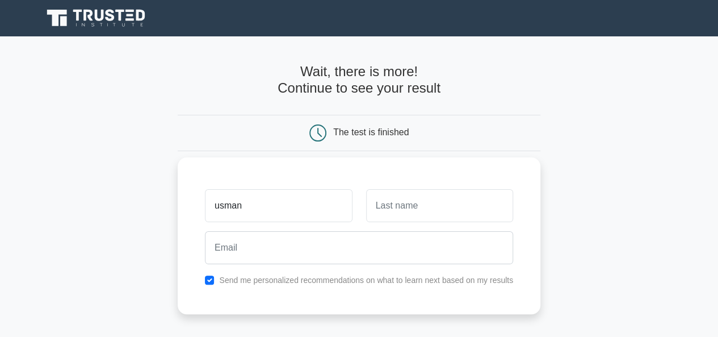
type input "usman"
click at [398, 211] on input "text" at bounding box center [439, 205] width 147 height 33
type input "adeyemi"
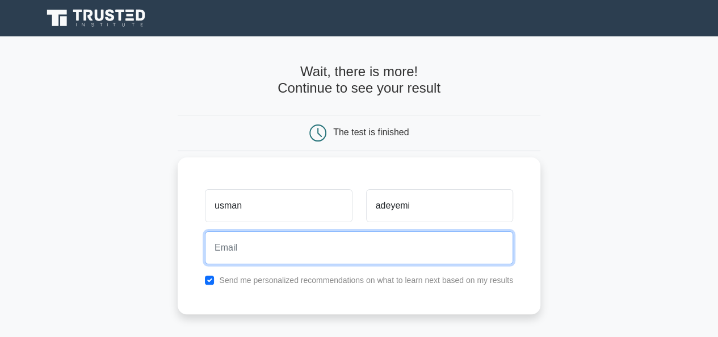
click at [369, 254] on input "email" at bounding box center [359, 247] width 308 height 33
type input "usman3688@gmail.com"
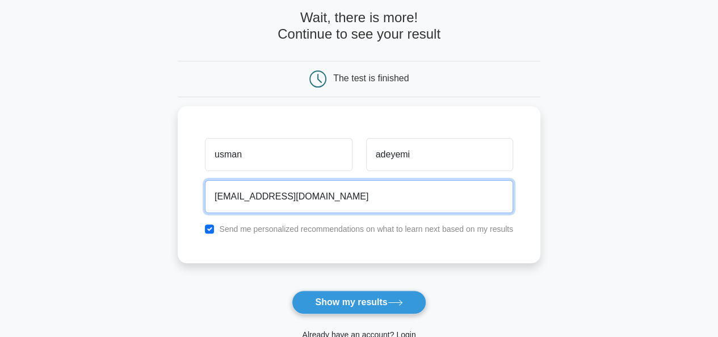
scroll to position [75, 0]
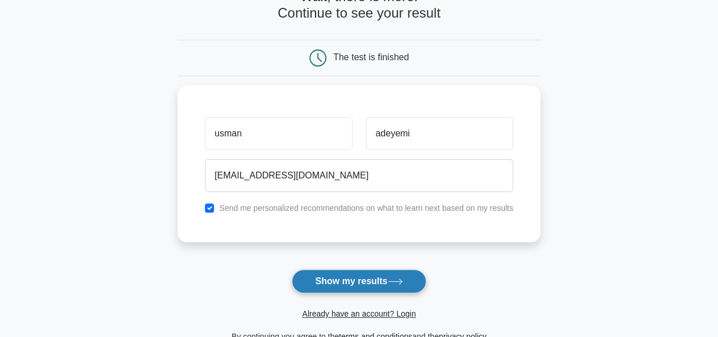
click at [364, 274] on button "Show my results" at bounding box center [359, 281] width 134 height 24
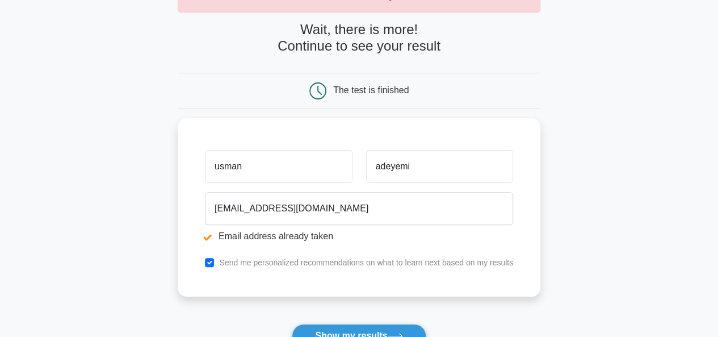
scroll to position [86, 0]
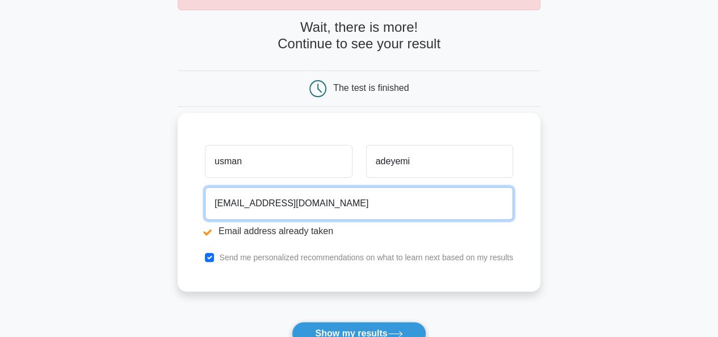
click at [331, 197] on input "[EMAIL_ADDRESS][DOMAIN_NAME]" at bounding box center [359, 203] width 308 height 33
type input "u"
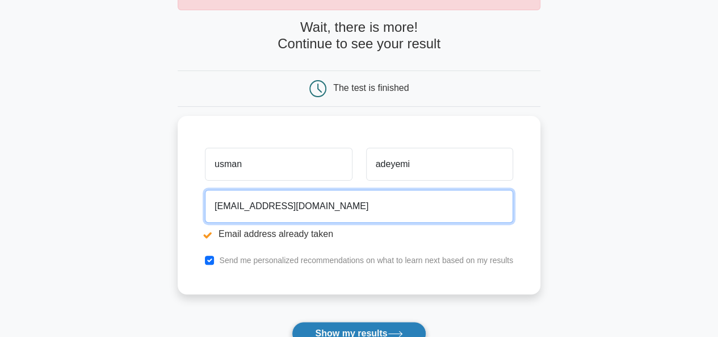
type input "yinka.adeyemi3688@gmil.com"
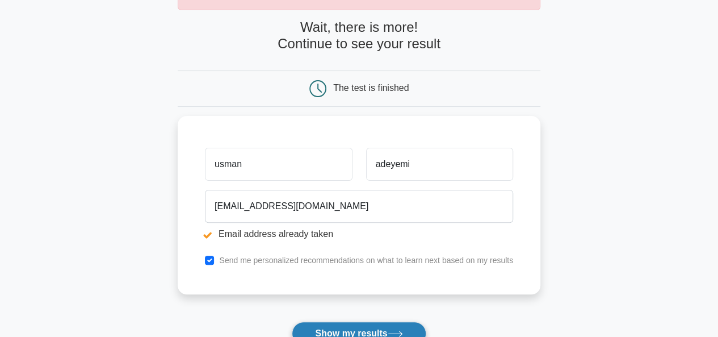
click at [347, 333] on button "Show my results" at bounding box center [359, 333] width 134 height 24
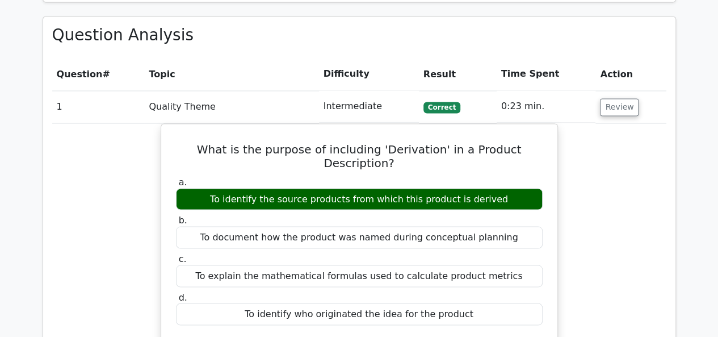
scroll to position [959, 0]
